Goal: Navigation & Orientation: Find specific page/section

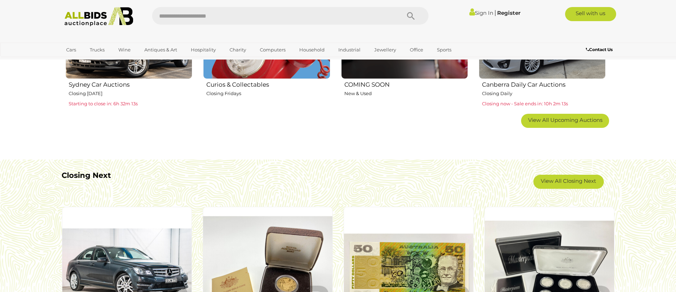
scroll to position [554, 0]
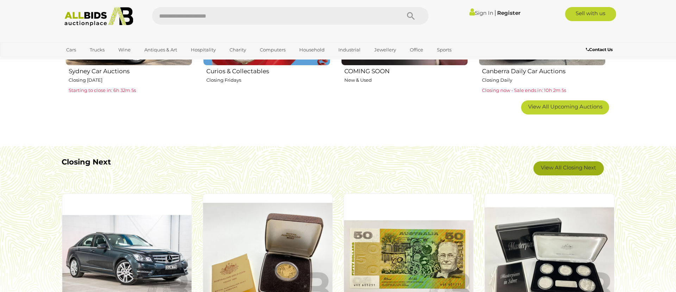
click at [562, 167] on link "View All Closing Next" at bounding box center [569, 168] width 70 height 14
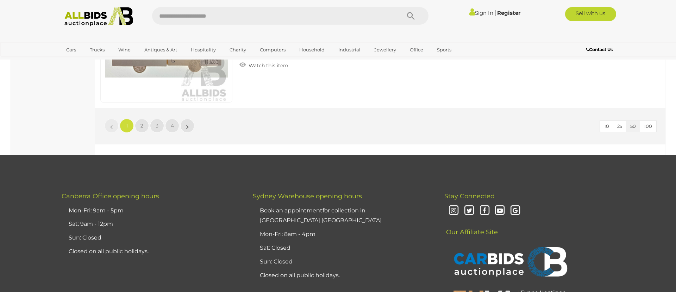
scroll to position [6784, 0]
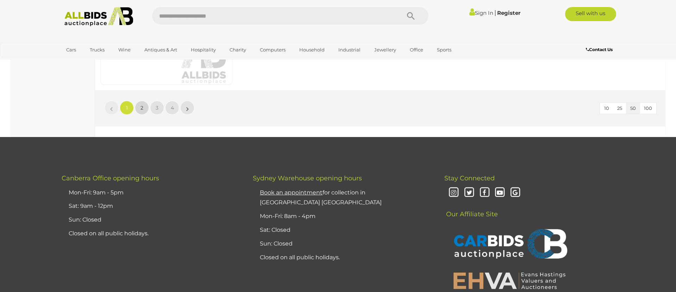
click at [142, 106] on span "2" at bounding box center [142, 108] width 3 height 6
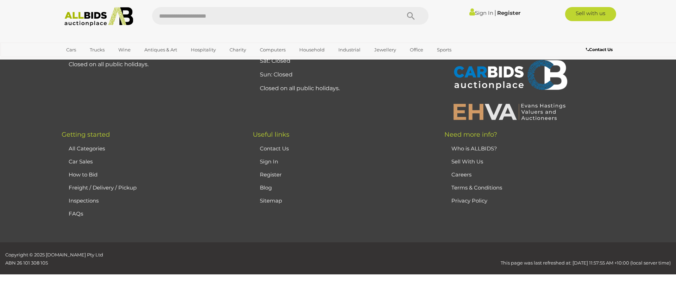
scroll to position [24, 0]
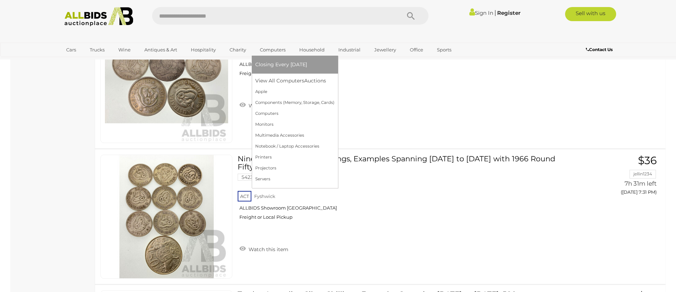
scroll to position [3518, 0]
